Goal: Ask a question

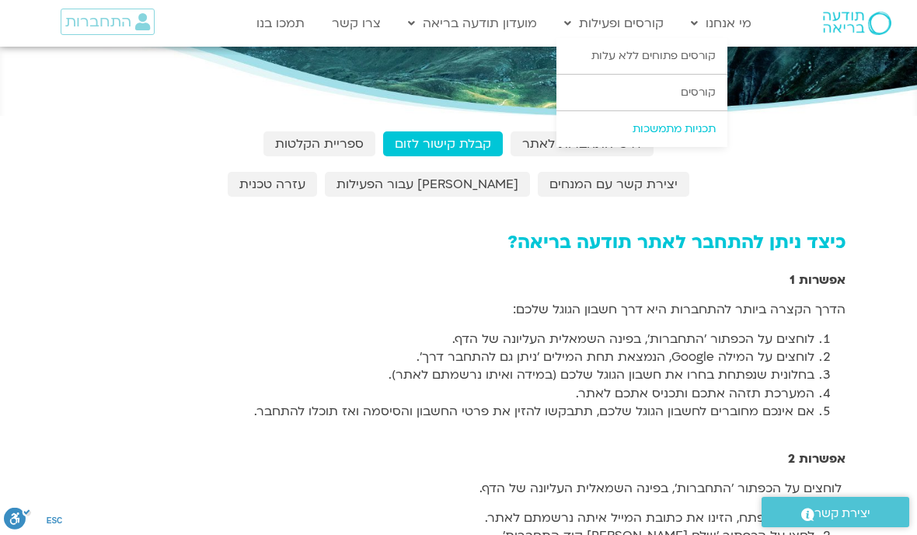
click at [666, 129] on link "תכניות מתמשכות" at bounding box center [641, 129] width 171 height 36
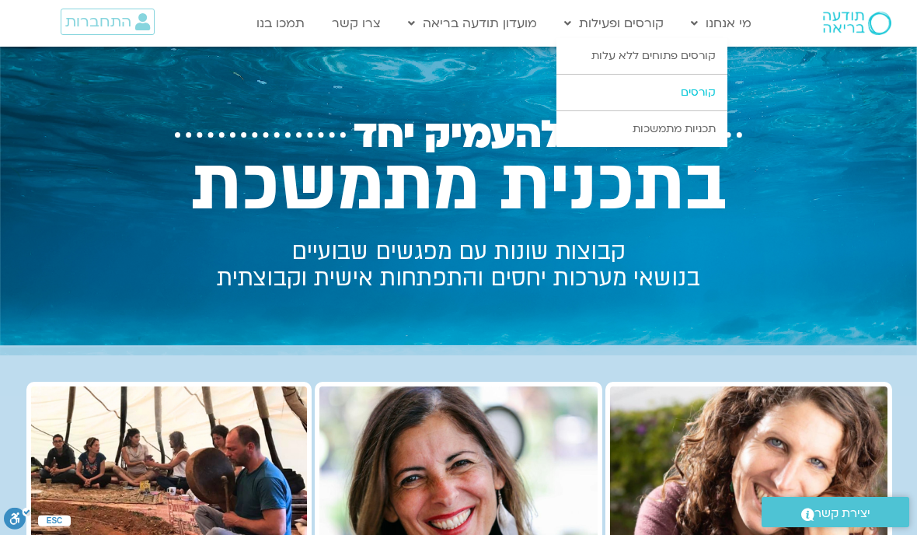
click at [708, 88] on link "קורסים" at bounding box center [641, 93] width 171 height 36
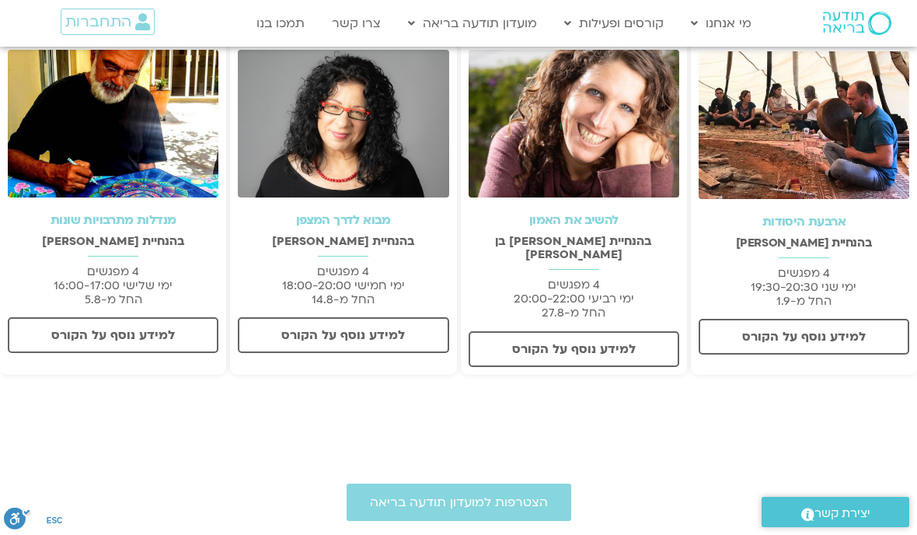
scroll to position [382, 0]
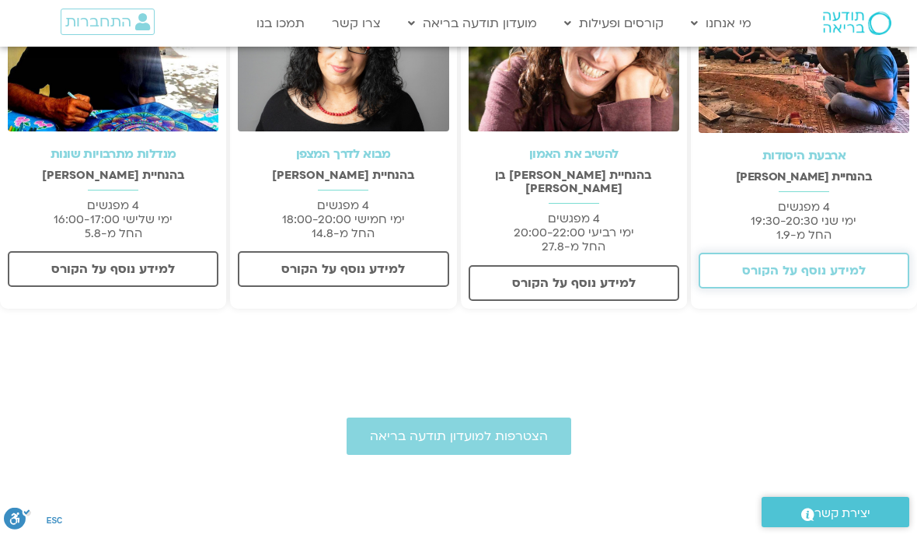
click at [792, 267] on span "למידע נוסף על הקורס" at bounding box center [804, 270] width 124 height 14
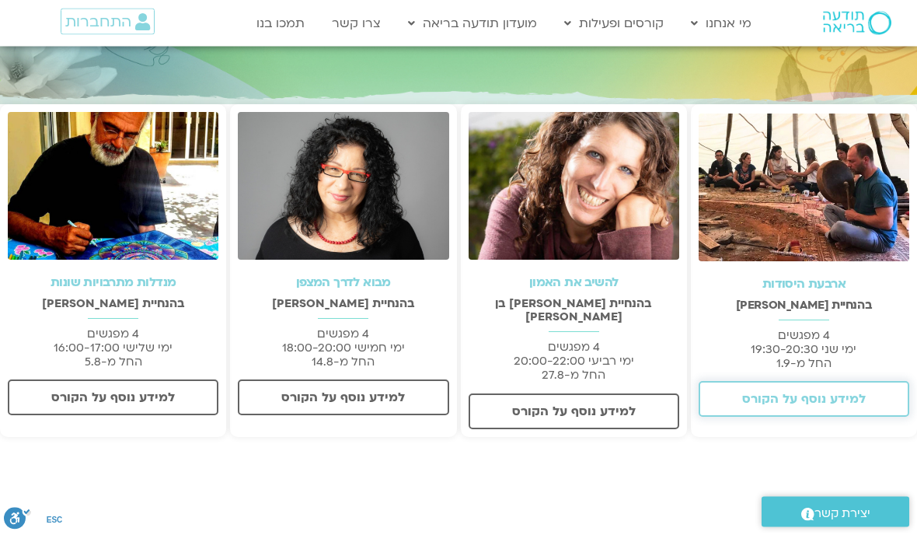
scroll to position [254, 0]
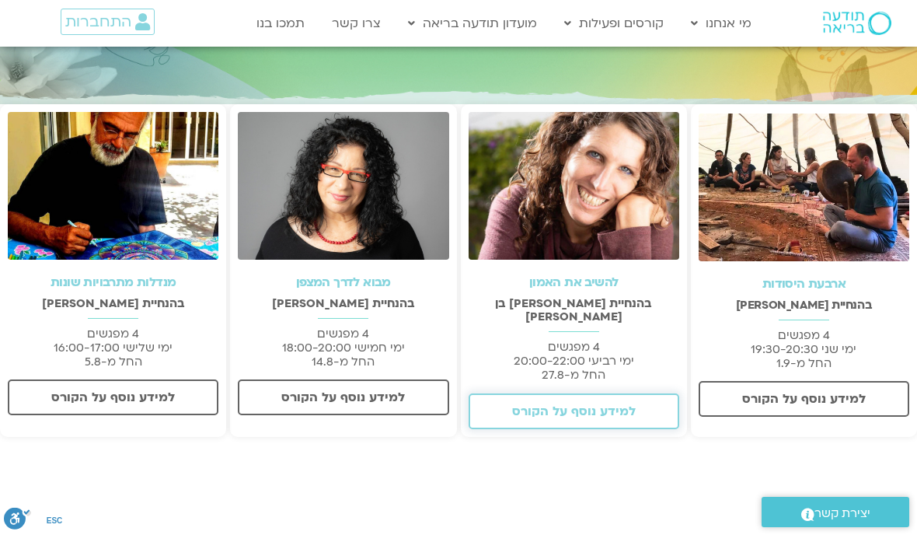
click at [564, 404] on span "למידע נוסף על הקורס" at bounding box center [574, 411] width 124 height 14
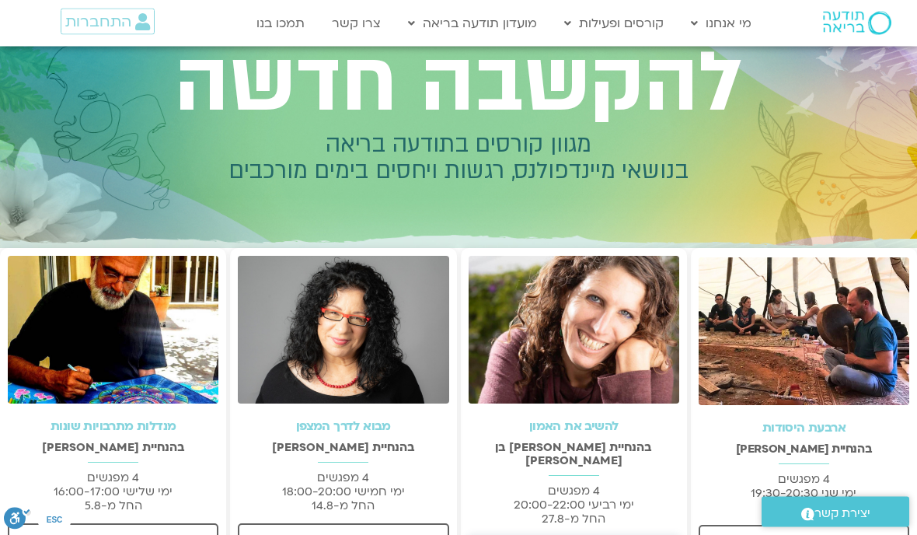
scroll to position [0, 0]
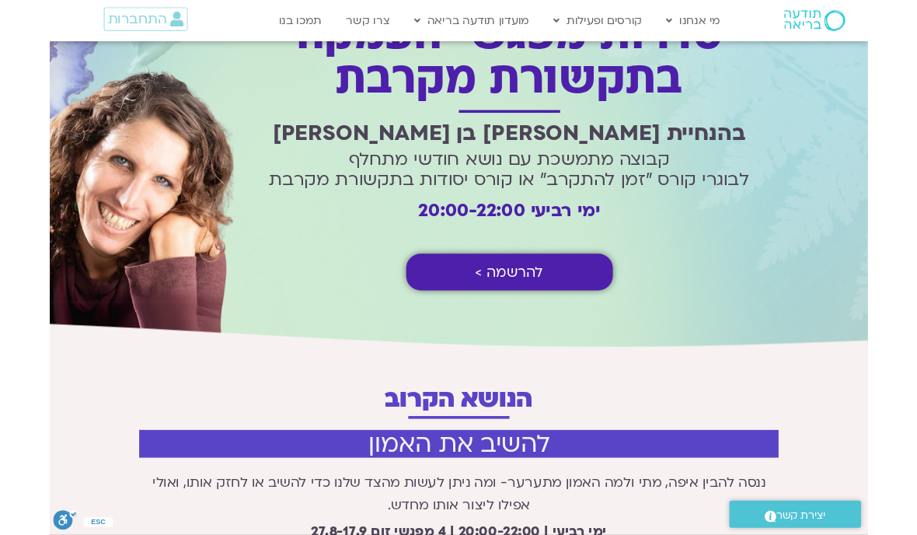
scroll to position [90, 0]
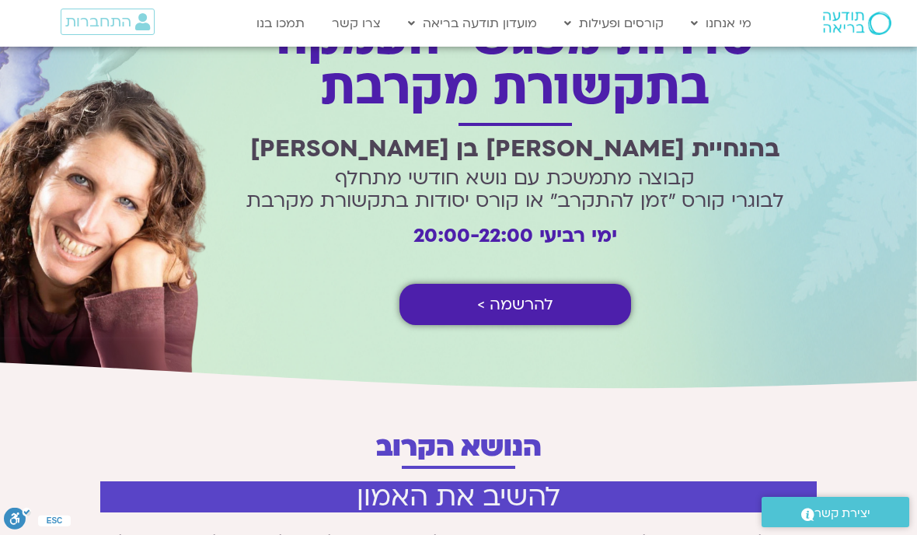
click at [830, 511] on span "יצירת קשר" at bounding box center [842, 513] width 56 height 21
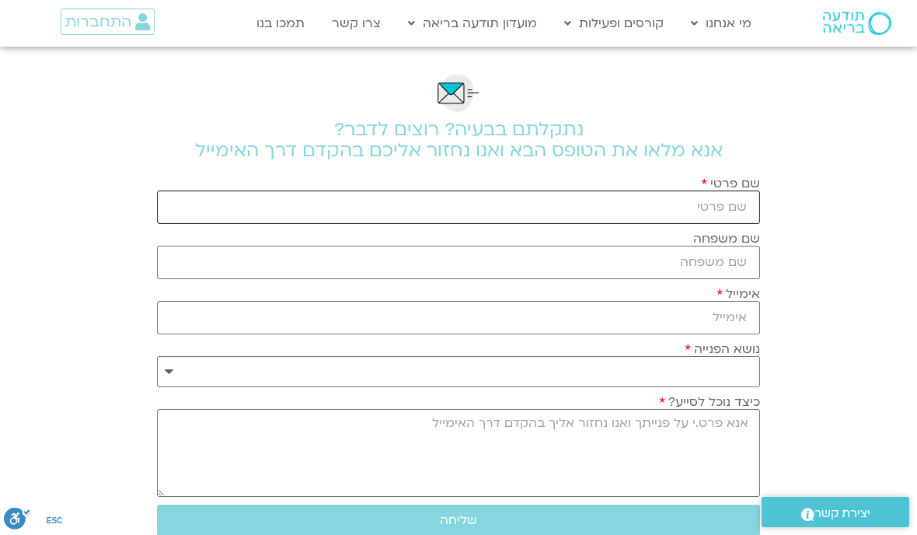
click at [710, 212] on input "שם פרטי" at bounding box center [458, 206] width 603 height 33
type input "[PERSON_NAME]"
click at [740, 264] on input "שם משפחה" at bounding box center [458, 262] width 603 height 33
type input "[PERSON_NAME]"
click at [726, 322] on input "אימייל" at bounding box center [458, 317] width 603 height 33
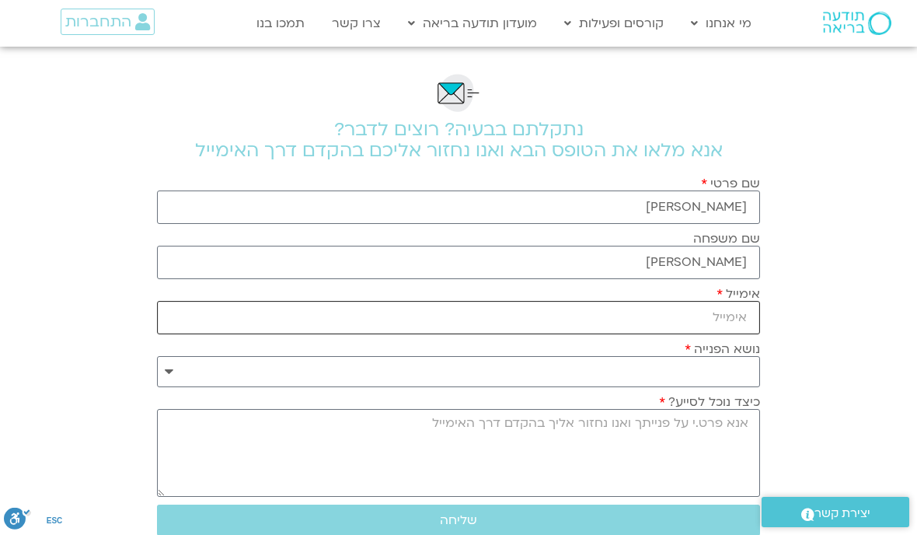
type input "[EMAIL_ADDRESS][DOMAIN_NAME]"
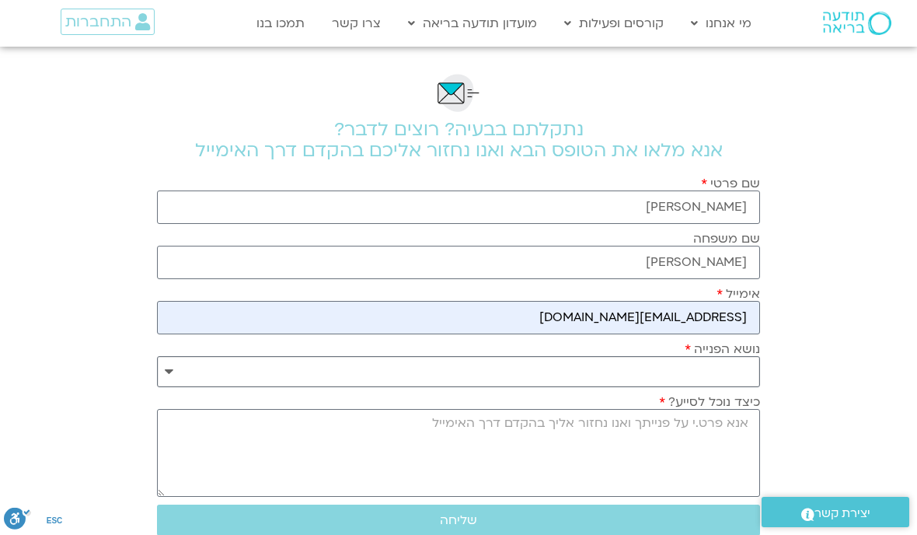
click at [178, 387] on select "**********" at bounding box center [458, 371] width 603 height 31
select select "**********"
click at [709, 430] on textarea "כיצד נוכל לסייע?" at bounding box center [458, 453] width 603 height 88
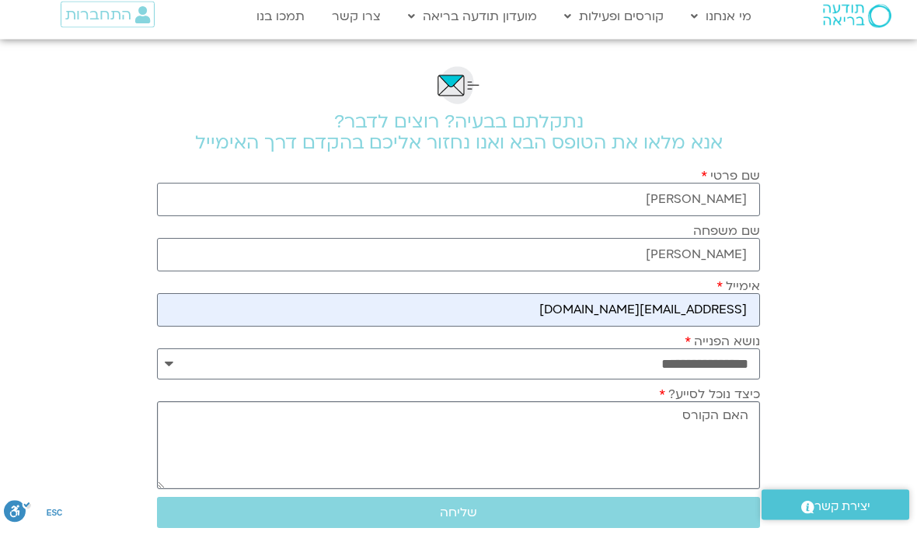
paste textarea "קורס [PERSON_NAME] ׳להשיב את האמון׳"
click at [649, 418] on textarea "האם הקורס קורס [PERSON_NAME] ׳להשיב את האמון׳" at bounding box center [458, 453] width 603 height 88
click at [511, 427] on textarea "האם הקורס של [PERSON_NAME] ׳להשיב את האמון׳" at bounding box center [458, 453] width 603 height 88
click at [483, 428] on textarea "האם הקורס של [PERSON_NAME] ׳להשיב את האמון׳ שייפתח ב-27/8 פתוח רק למנוי מורחב ו…" at bounding box center [458, 453] width 603 height 88
click at [219, 412] on textarea "האם הקורס של [PERSON_NAME] ׳להשיב את האמון׳ שיתחיל ב-27/8 פתוח רק למנוי מורחב ו…" at bounding box center [458, 453] width 603 height 88
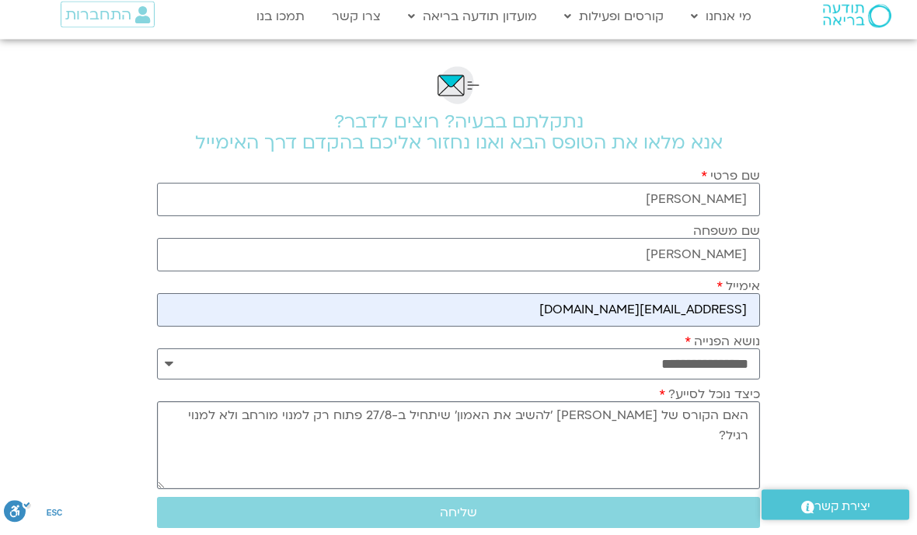
click at [221, 425] on textarea "האם הקורס של [PERSON_NAME] ׳להשיב את האמון׳ שיתחיל ב-27/8 פתוח רק למנוי מורחב ו…" at bounding box center [458, 453] width 603 height 88
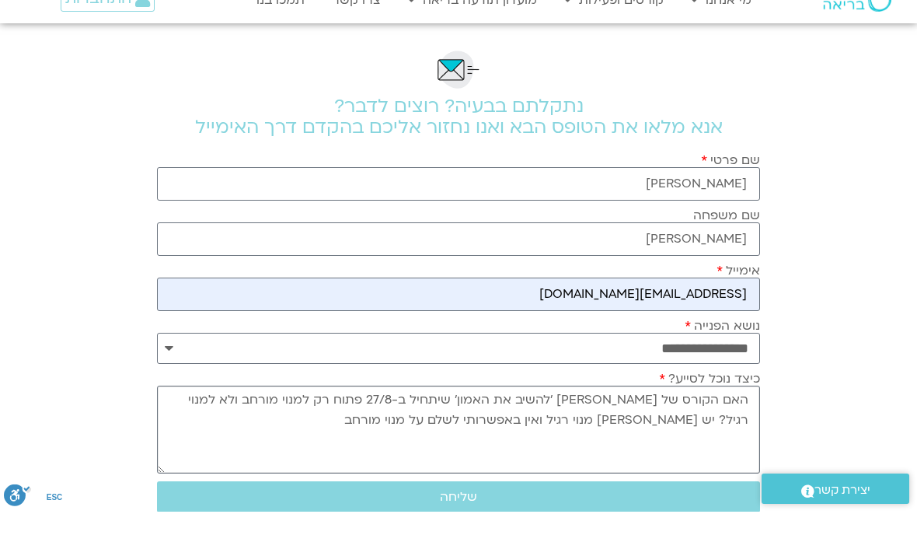
click at [226, 409] on textarea "האם הקורס של [PERSON_NAME] ׳להשיב את האמון׳ שיתחיל ב-27/8 פתוח רק למנוי מורחב ו…" at bounding box center [458, 453] width 603 height 88
click at [218, 409] on textarea "האם הקורס של [PERSON_NAME] ׳להשיב את האמון׳ שיתחיל ב-27/8 פתוח רק למנוי מורחב ו…" at bounding box center [458, 453] width 603 height 88
click at [217, 409] on textarea "האם הקורס של [PERSON_NAME] ׳להשיב את האמון׳ שיתחיל ב-27/8 פתוח רק למנוי מורחב ו…" at bounding box center [458, 453] width 603 height 88
click at [746, 409] on textarea "האם הקורס של [PERSON_NAME] ׳להשיב את האמון׳ שיתחיל ב-27/8 פתוח רק למנוי מורחב ו…" at bounding box center [458, 453] width 603 height 88
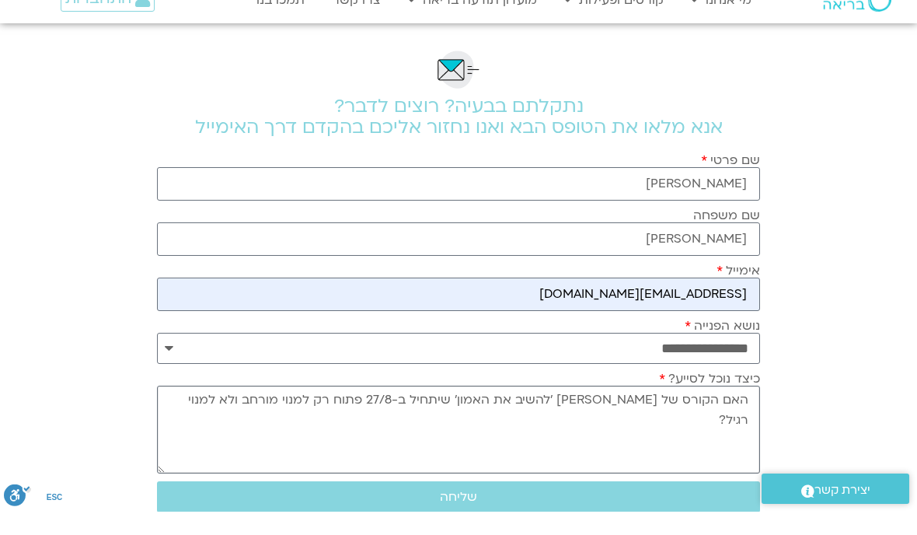
paste textarea "יש [PERSON_NAME] מנוי רגיל ואין באפשרותי לשלם על מנוי מורחב"
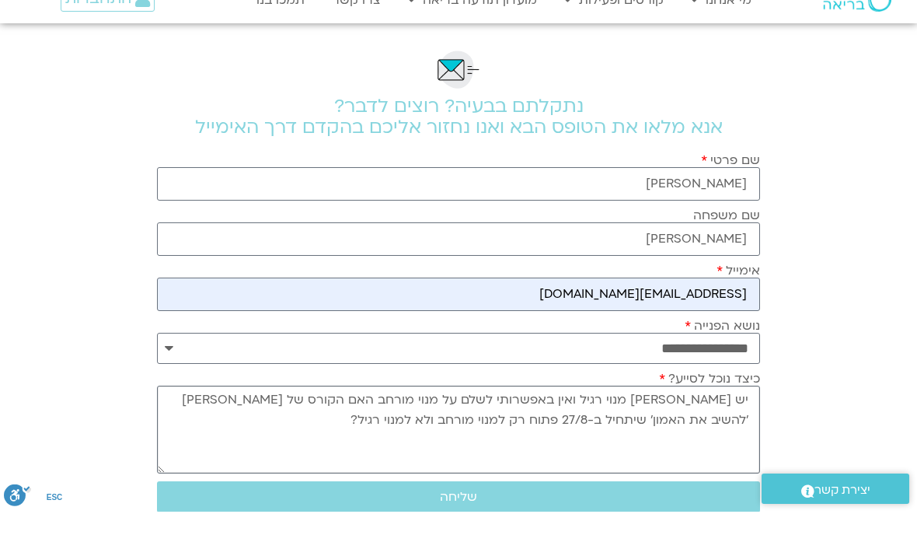
click at [674, 409] on textarea "יש [PERSON_NAME] מנוי רגיל ואין באפשרותי לשלם על מנוי מורחב האם הקורס של [PERSO…" at bounding box center [458, 453] width 603 height 88
click at [273, 409] on textarea "אני אצטרף בסוף אוגוסט כחברת מועדון במנוי רגיל ואין באפשרותי לשלם על מנוי מורחב …" at bounding box center [458, 453] width 603 height 88
click at [515, 426] on textarea "אני אצטרף בסוף אוגוסט כחברת מועדון במנוי רגיל ואין באפשרותי לשלם על מנוי מורחב.…" at bounding box center [458, 453] width 603 height 88
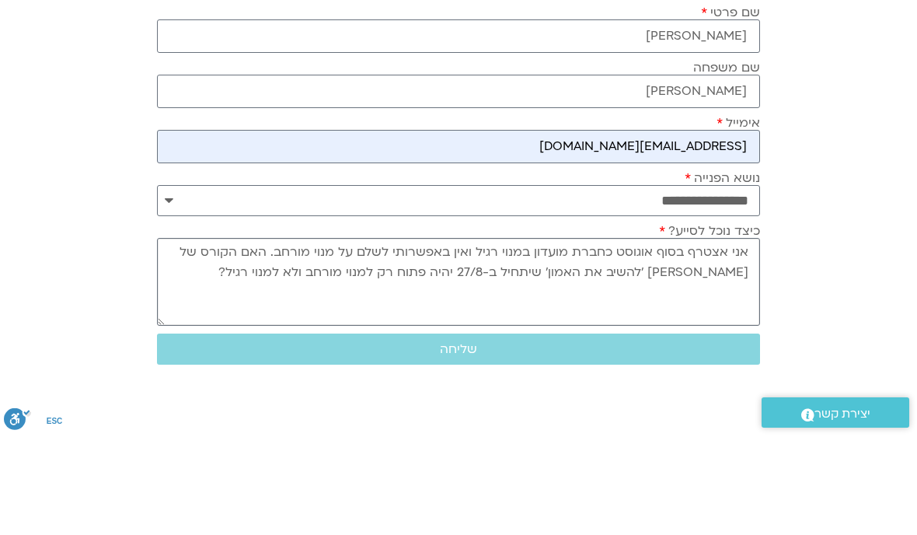
scroll to position [72, 0]
type textarea "אני אצטרף בסוף אוגוסט כחברת מועדון במנוי רגיל ואין באפשרותי לשלם על מנוי מורחב.…"
click at [464, 441] on span "שליחה" at bounding box center [458, 448] width 37 height 14
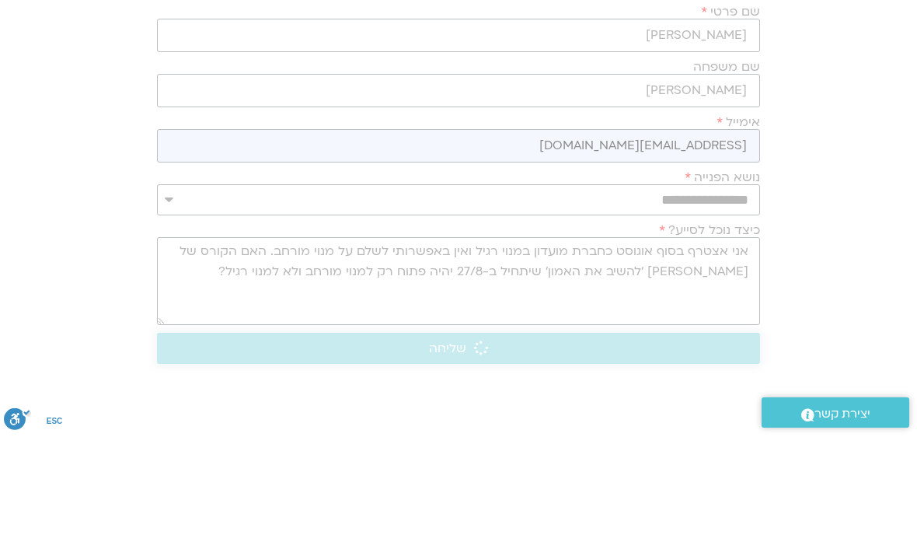
scroll to position [172, 0]
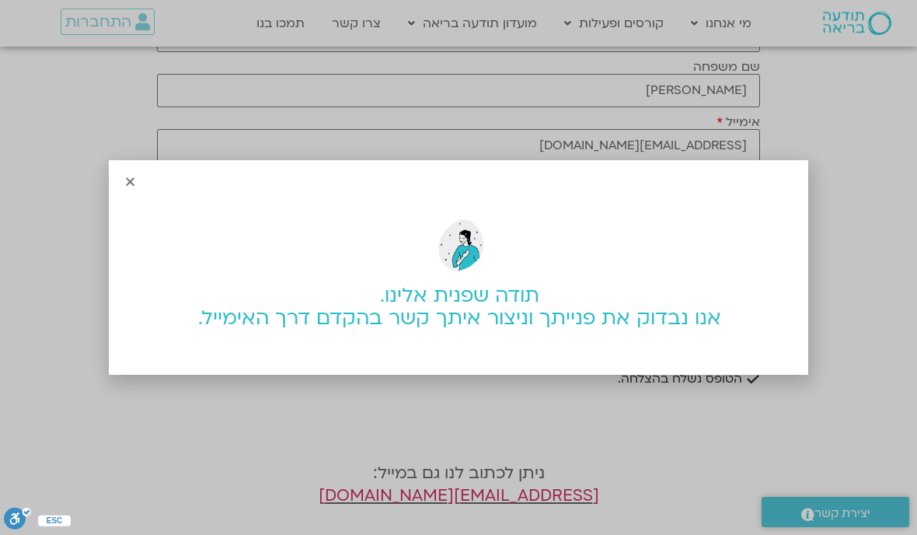
click at [134, 187] on icon "Close" at bounding box center [130, 182] width 12 height 12
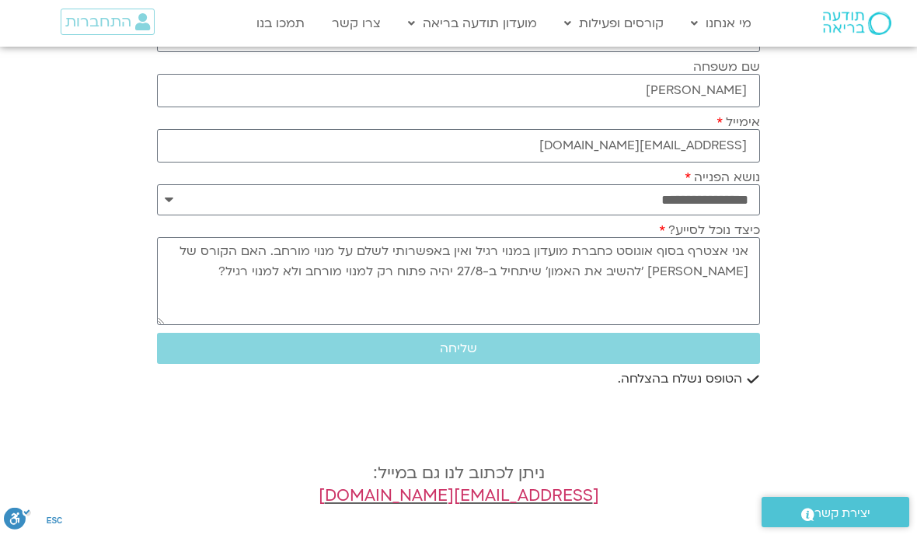
scroll to position [0, 0]
